Goal: Information Seeking & Learning: Understand process/instructions

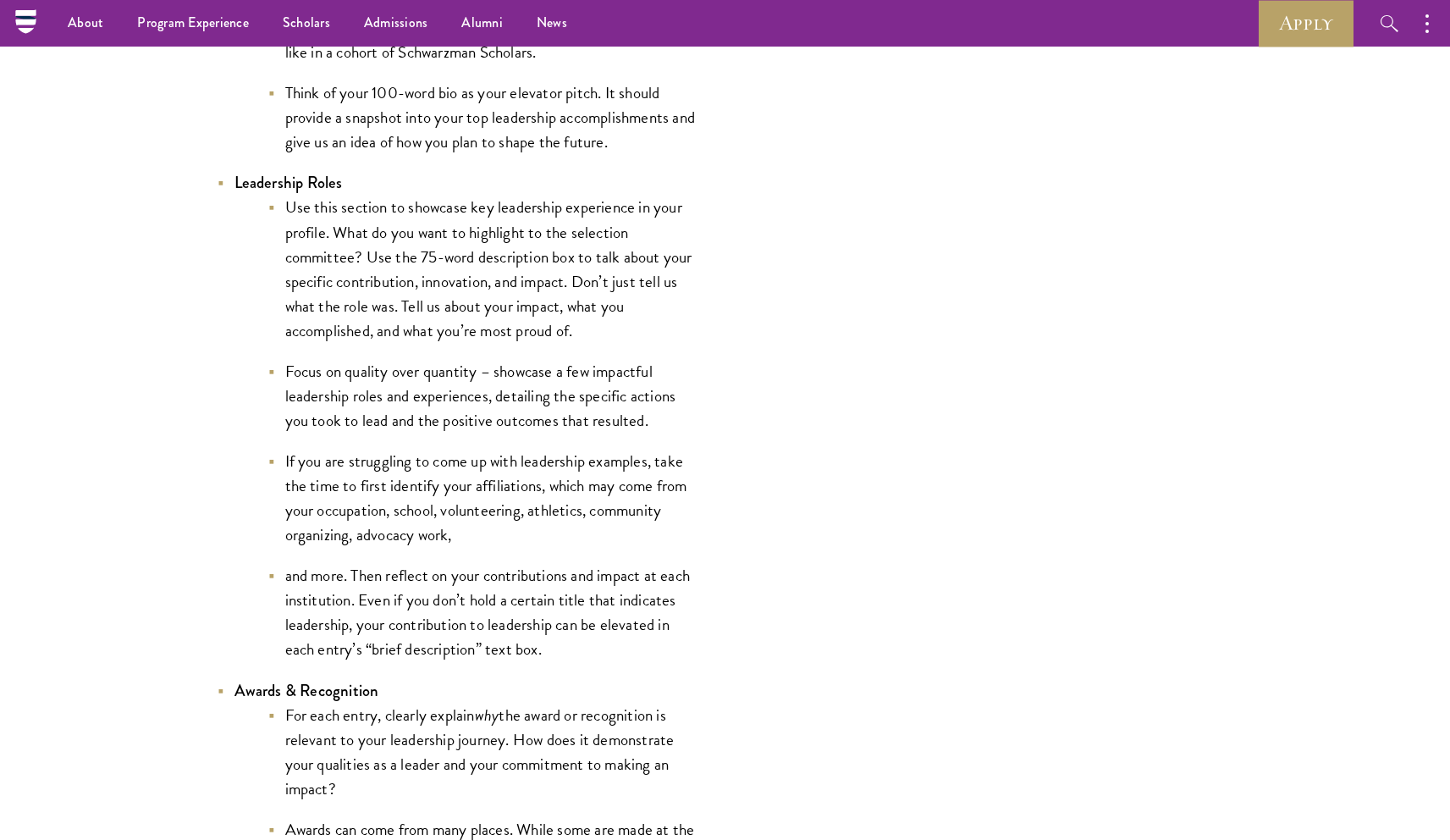
scroll to position [3536, 0]
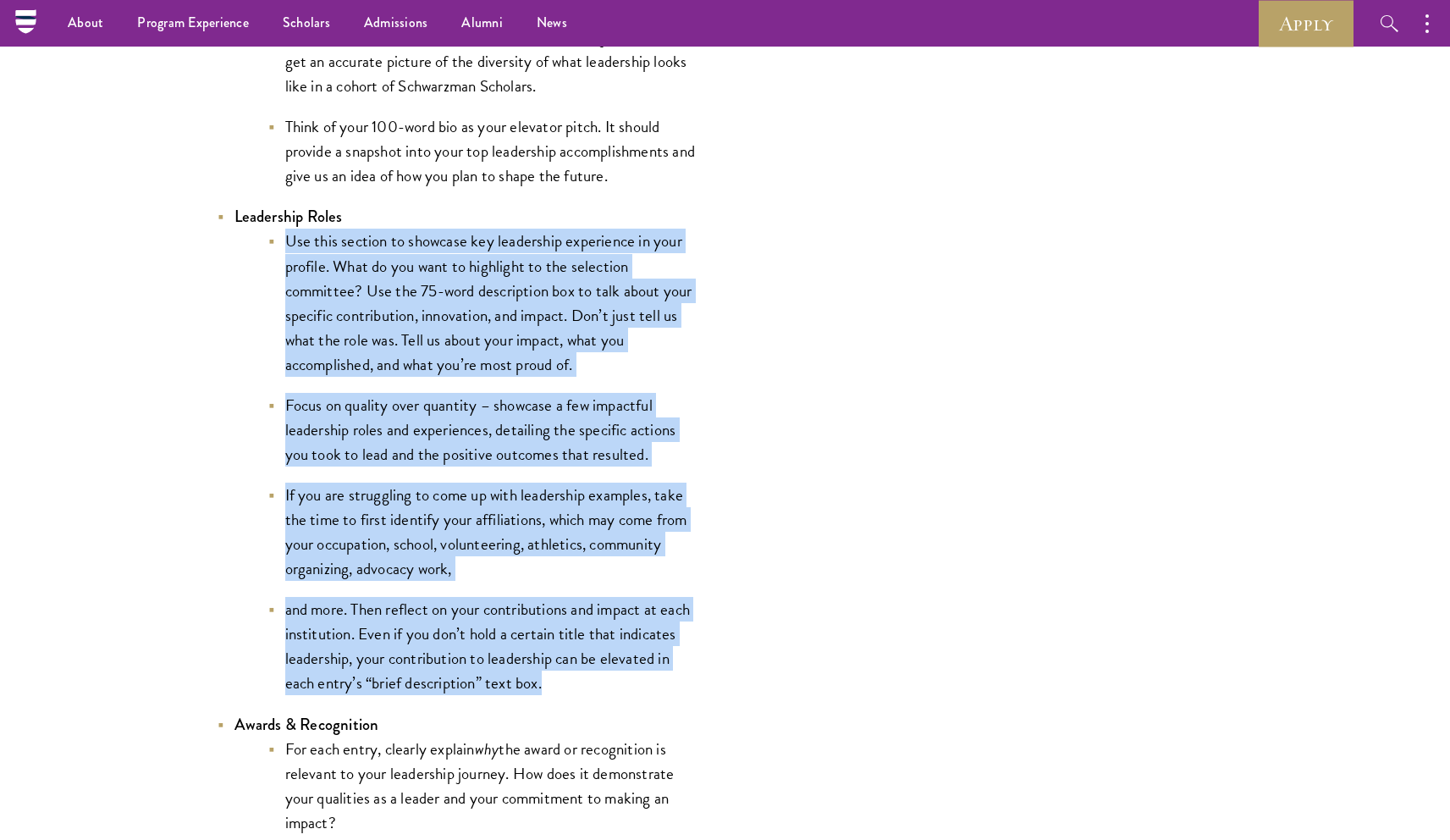
drag, startPoint x: 281, startPoint y: 243, endPoint x: 560, endPoint y: 693, distance: 529.5
click at [560, 693] on ul "Use this section to showcase key leadership experience in your profile. What do…" at bounding box center [468, 462] width 466 height 466
copy ul "Use this section to showcase key leadership experience in your profile. What do…"
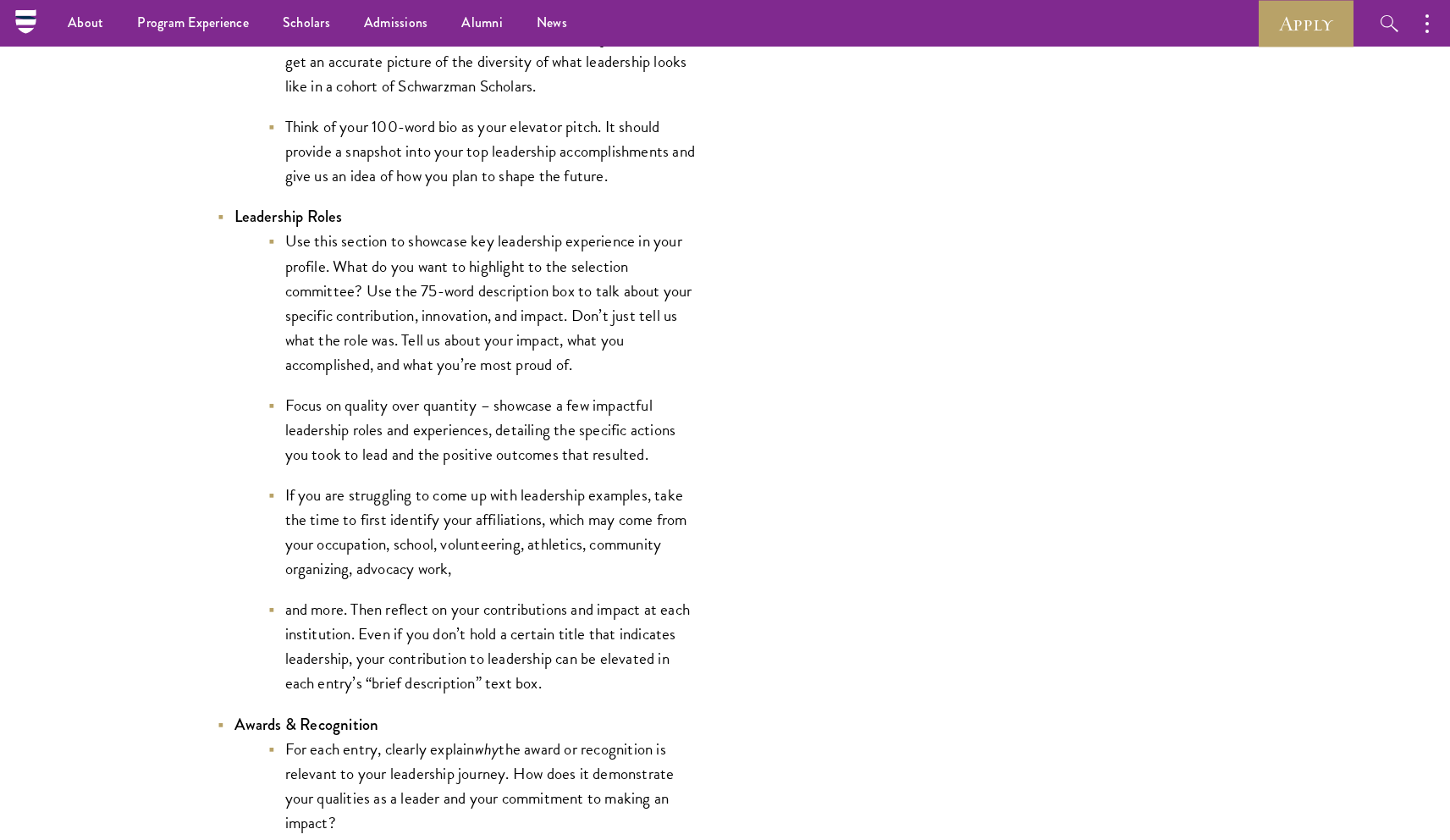
click at [498, 461] on li "Focus on quality over quantity – showcase a few impactful leadership roles and …" at bounding box center [484, 429] width 432 height 74
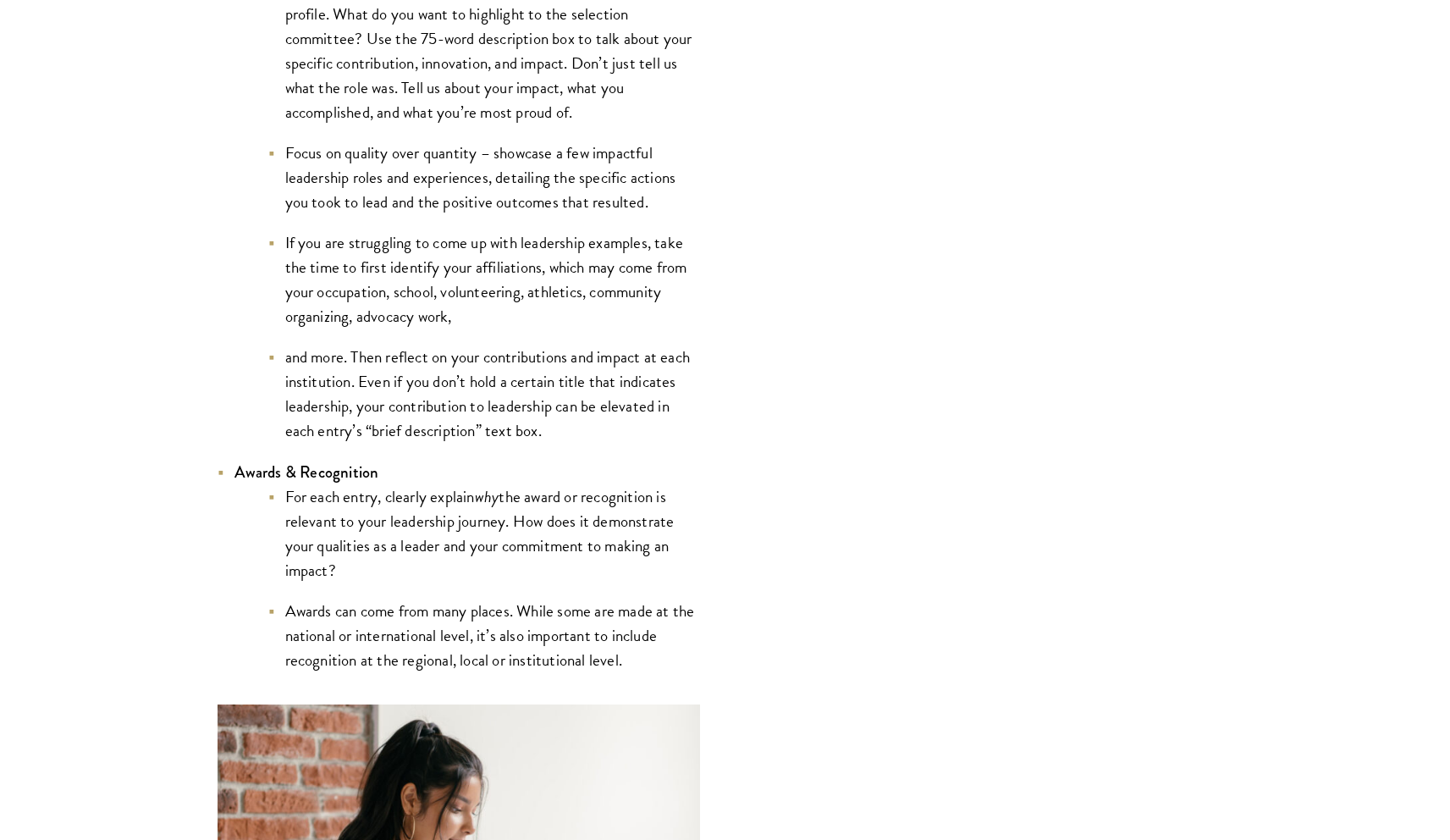
scroll to position [3792, 0]
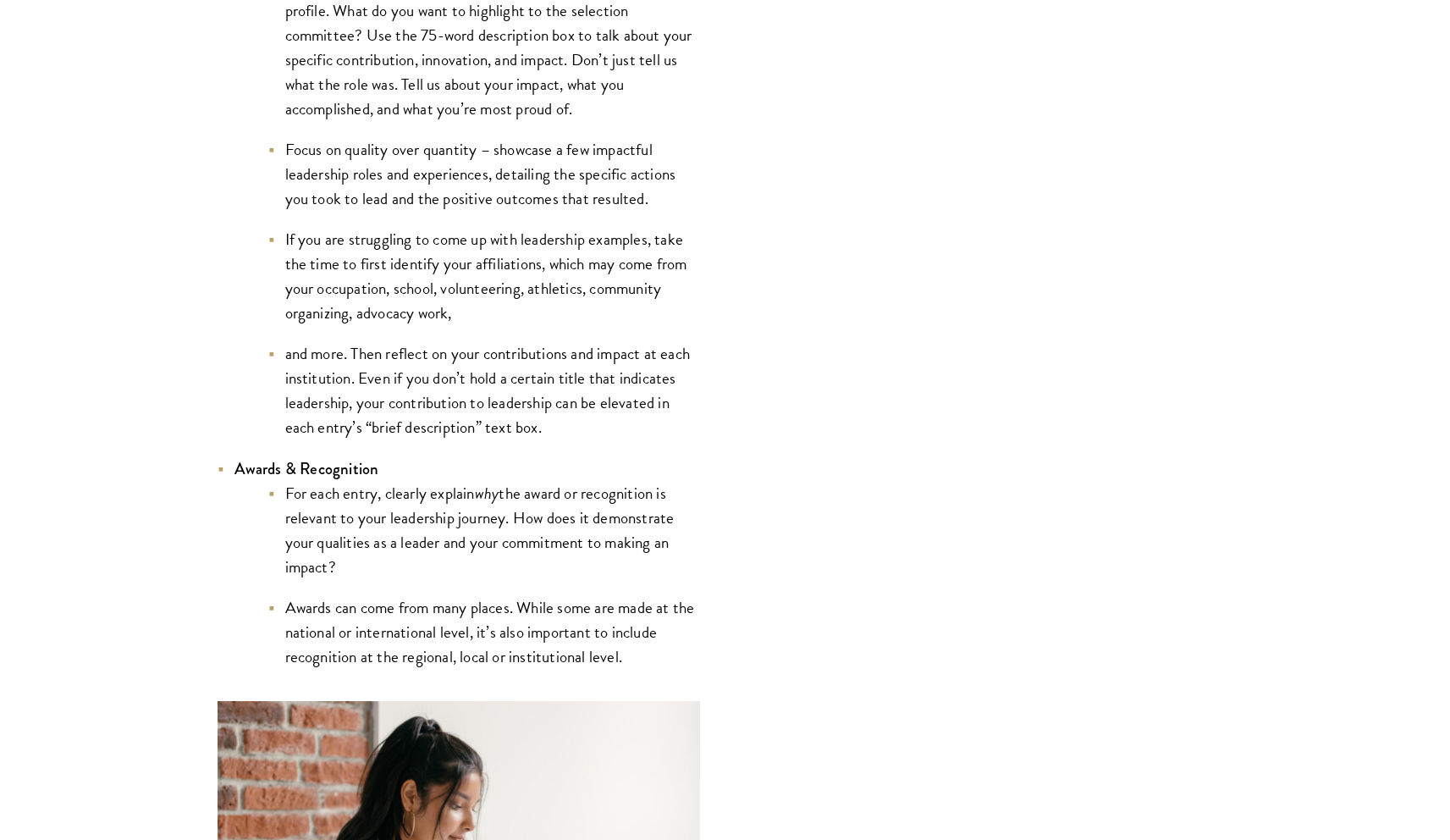
click at [287, 489] on li "For each entry, clearly explain why the award or recognition is relevant to you…" at bounding box center [484, 530] width 432 height 98
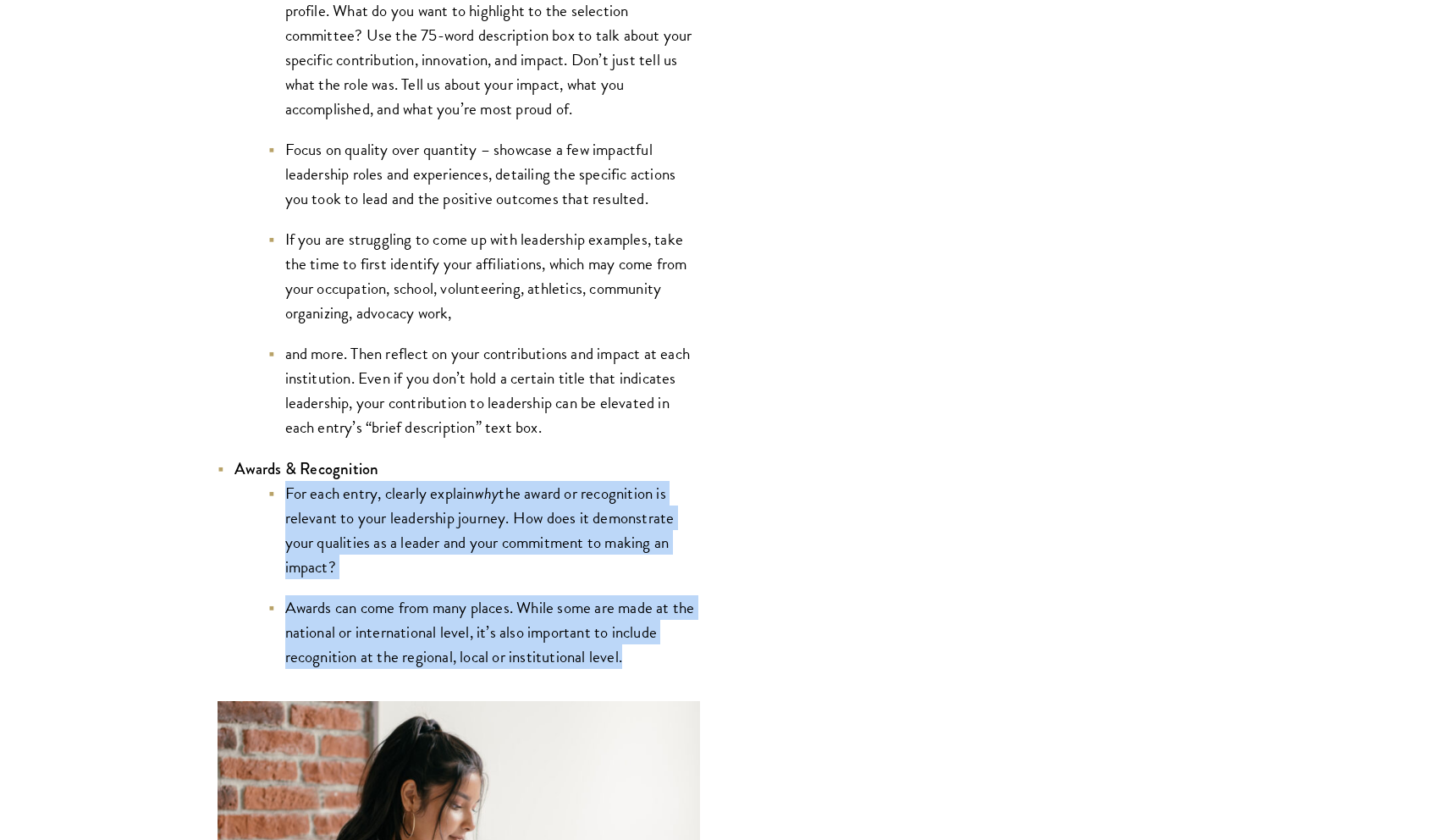
drag, startPoint x: 286, startPoint y: 491, endPoint x: 629, endPoint y: 669, distance: 386.4
click at [629, 668] on ul "For each entry, clearly explain why the award or recognition is relevant to you…" at bounding box center [468, 575] width 466 height 188
copy ul "For each entry, clearly explain why the award or recognition is relevant to you…"
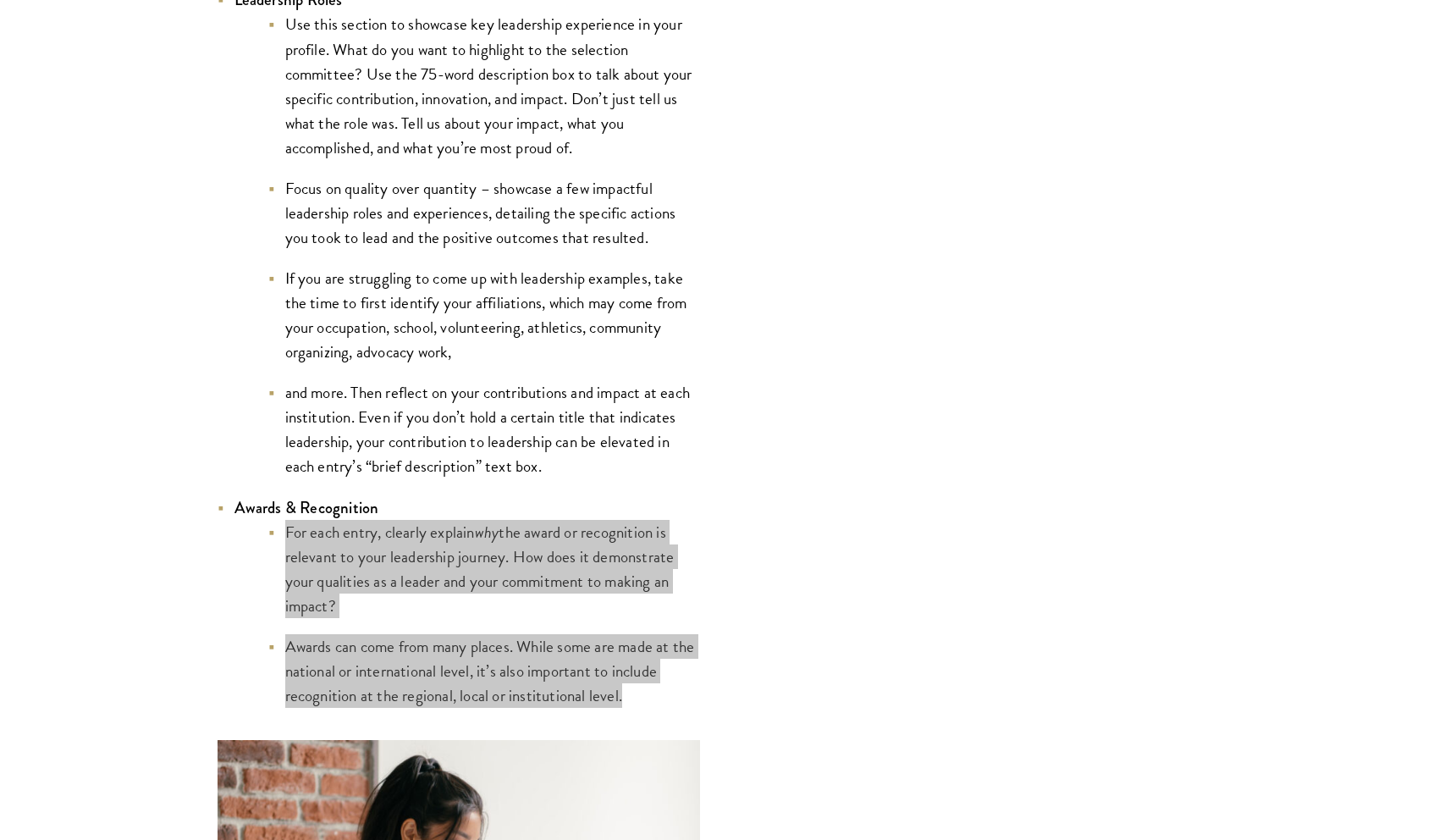
scroll to position [3829, 0]
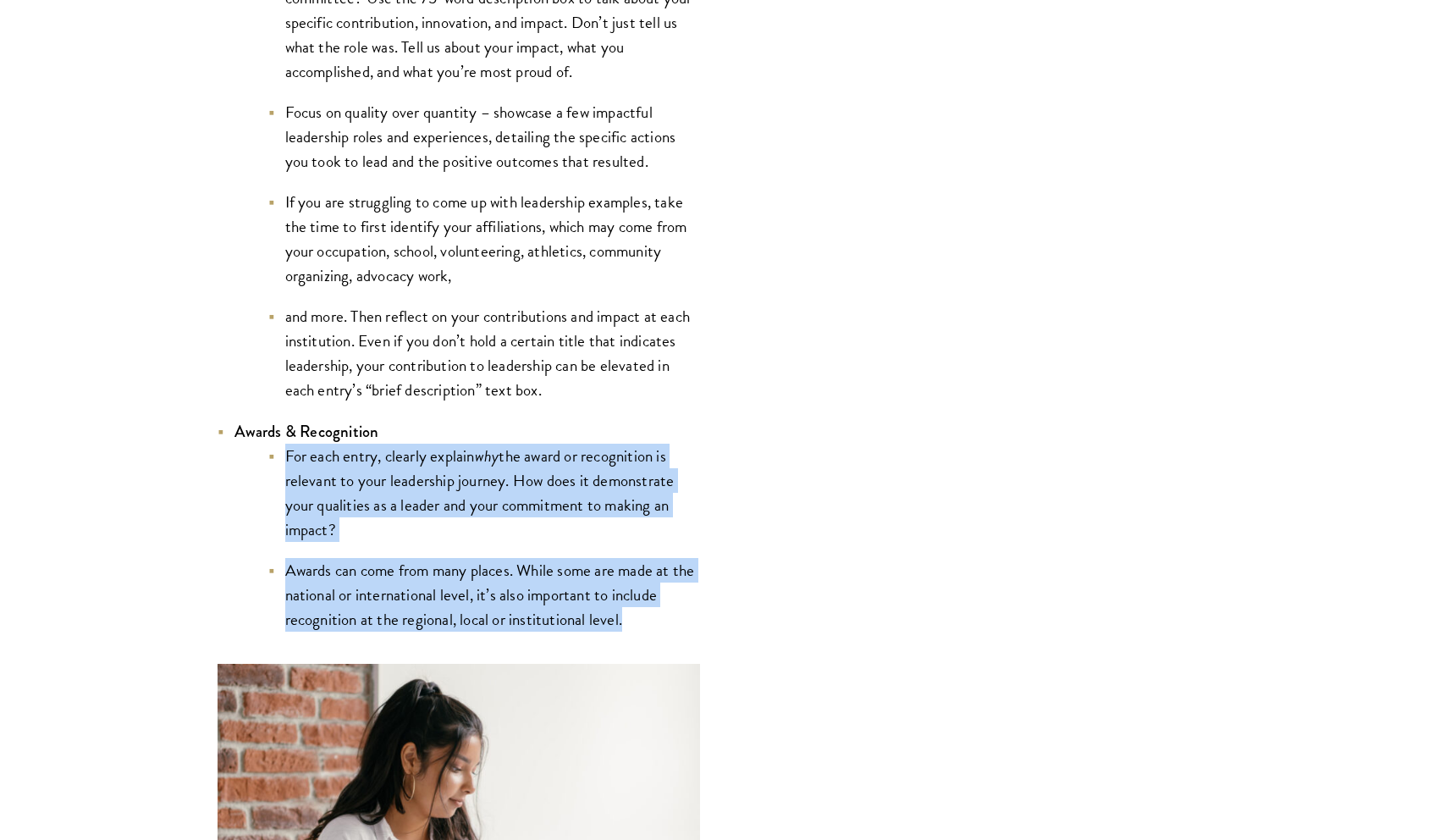
click at [450, 500] on li "For each entry, clearly explain why the award or recognition is relevant to you…" at bounding box center [484, 492] width 432 height 98
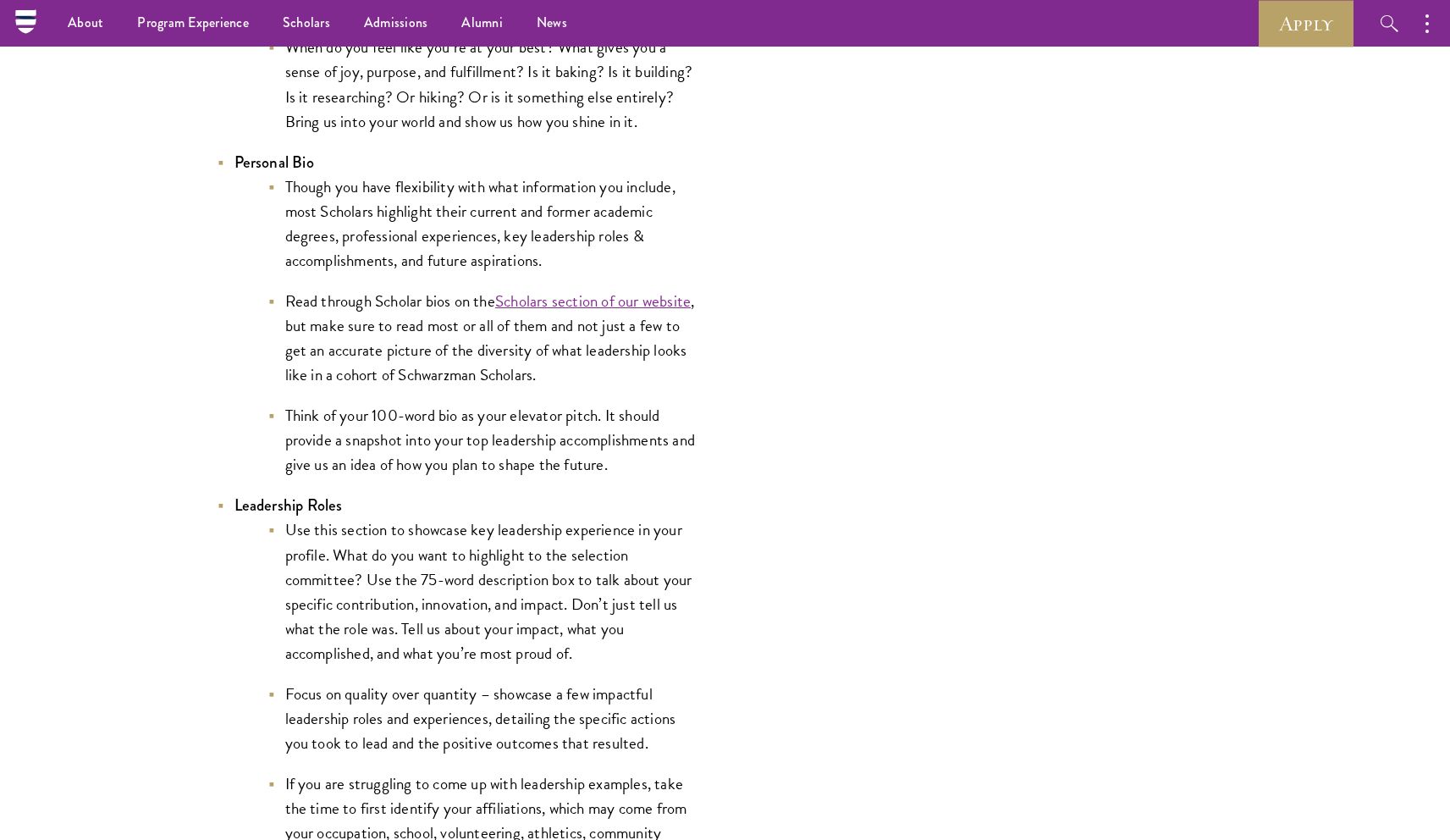
scroll to position [3016, 0]
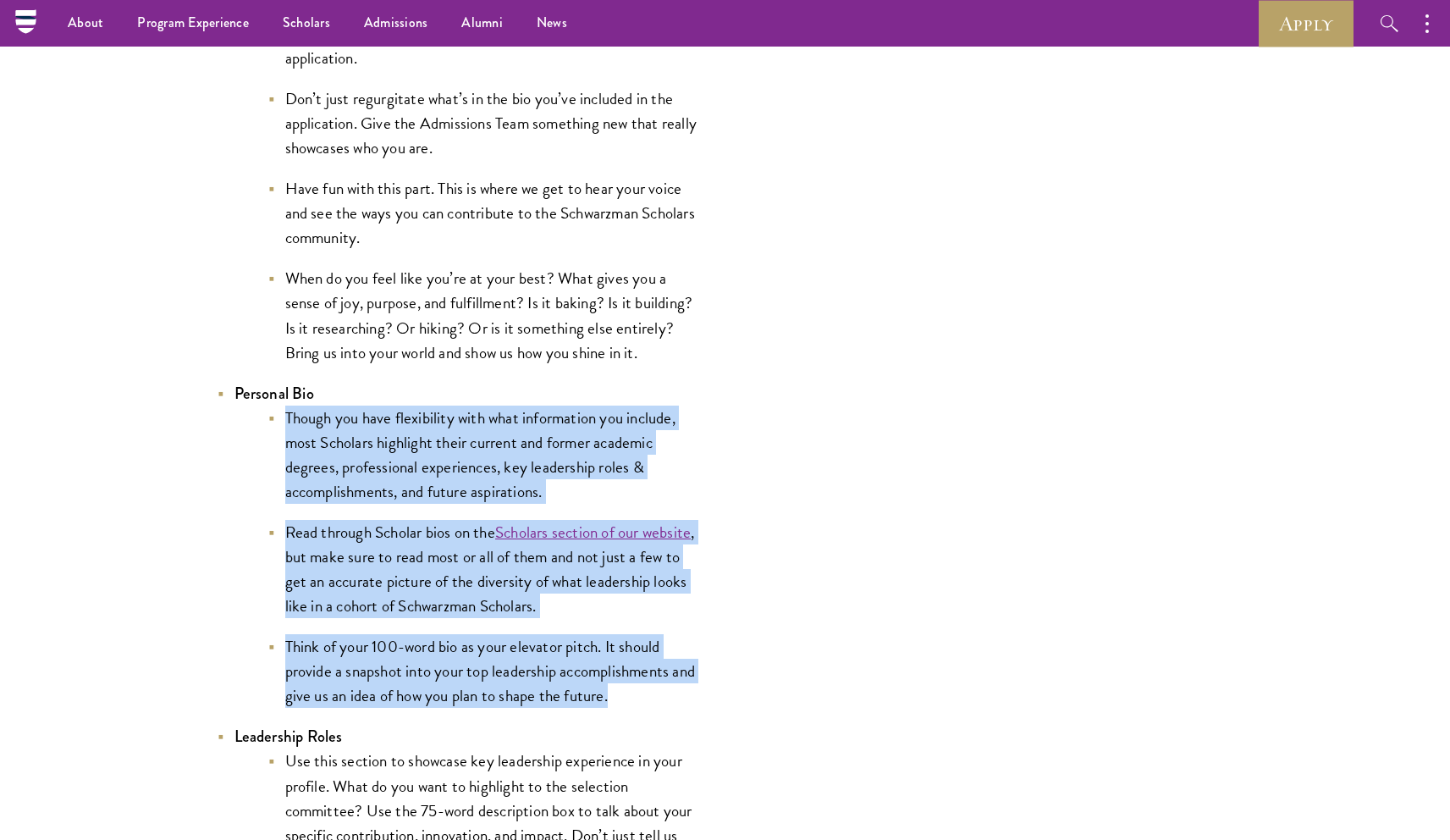
drag, startPoint x: 270, startPoint y: 415, endPoint x: 661, endPoint y: 704, distance: 486.2
click at [661, 704] on ul "Though you have flexibility with what information you include, most Scholars hi…" at bounding box center [468, 557] width 466 height 303
copy ul "Though you have flexibility with what information you include, most Scholars hi…"
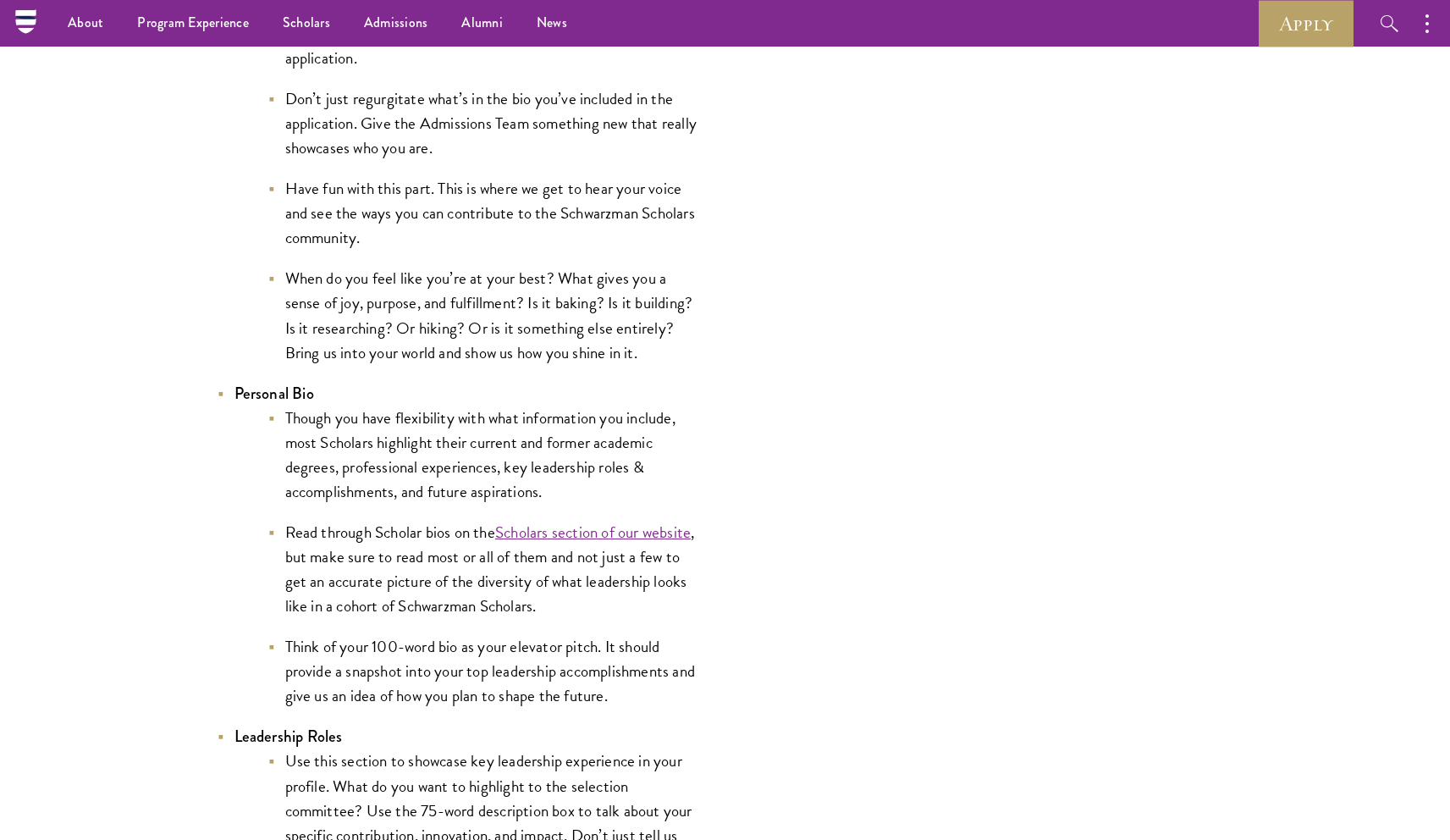
click at [605, 705] on li "Think of your 100-word bio as your elevator pitch. It should provide a snapshot…" at bounding box center [484, 671] width 432 height 74
